Goal: Information Seeking & Learning: Learn about a topic

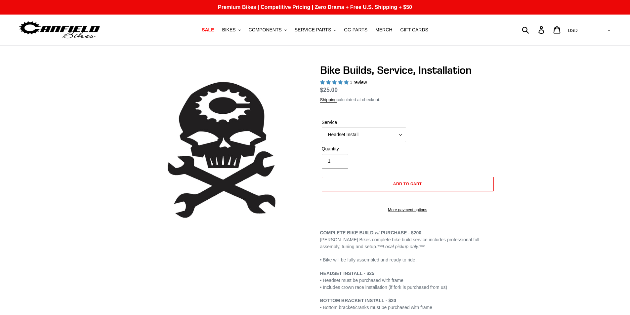
select select "highest-rating"
click at [236, 30] on span "BIKES" at bounding box center [229, 30] width 14 height 6
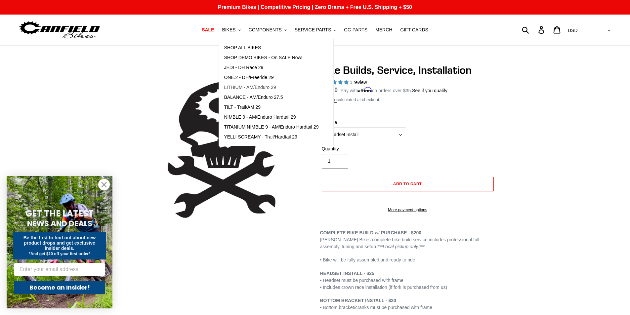
click at [265, 86] on span "LITHIUM - AM/Enduro 29" at bounding box center [250, 88] width 52 height 6
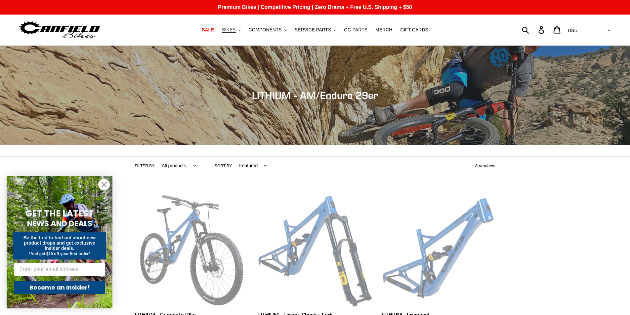
click at [234, 29] on span "BIKES" at bounding box center [229, 30] width 14 height 6
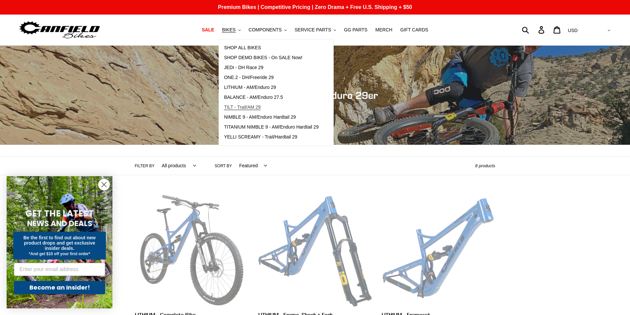
click at [252, 106] on span "TILT - Trail/AM 29" at bounding box center [242, 108] width 37 height 6
